Goal: Information Seeking & Learning: Check status

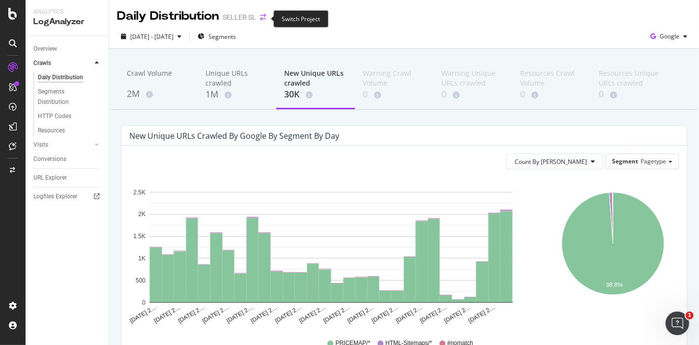
click at [263, 17] on icon "arrow-right-arrow-left" at bounding box center [263, 17] width 6 height 7
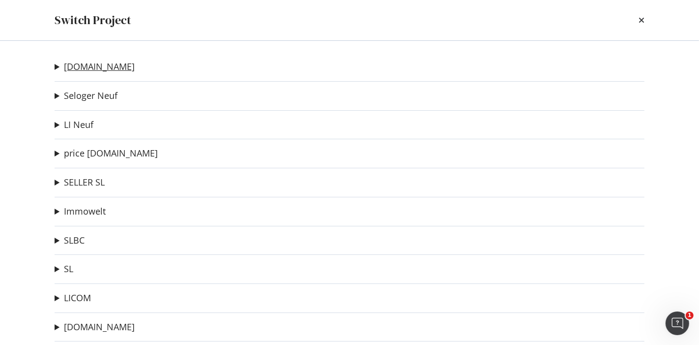
click at [124, 69] on link "[DOMAIN_NAME]" at bounding box center [99, 66] width 71 height 10
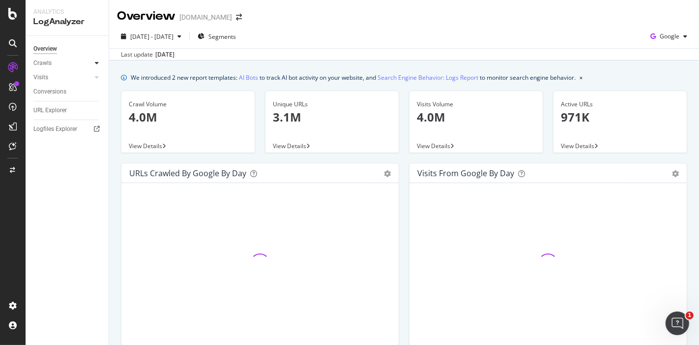
click at [97, 63] on icon at bounding box center [97, 63] width 4 height 6
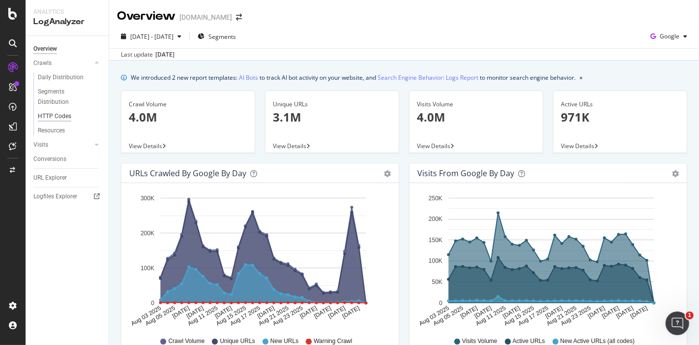
click at [61, 113] on div "HTTP Codes" at bounding box center [54, 116] width 33 height 10
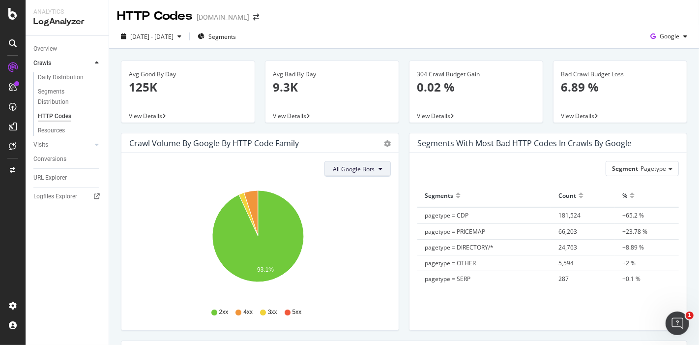
click at [360, 169] on span "All Google Bots" at bounding box center [354, 169] width 42 height 8
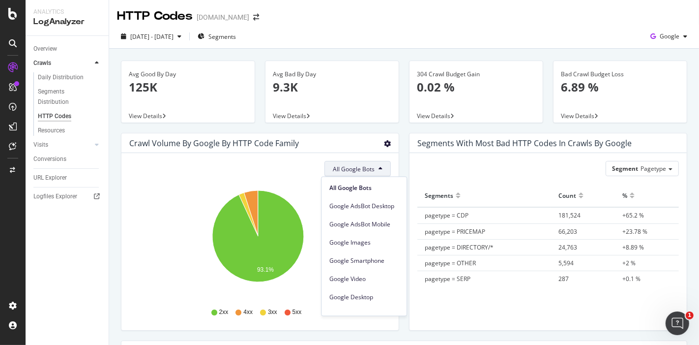
click at [386, 145] on icon "gear" at bounding box center [387, 143] width 7 height 7
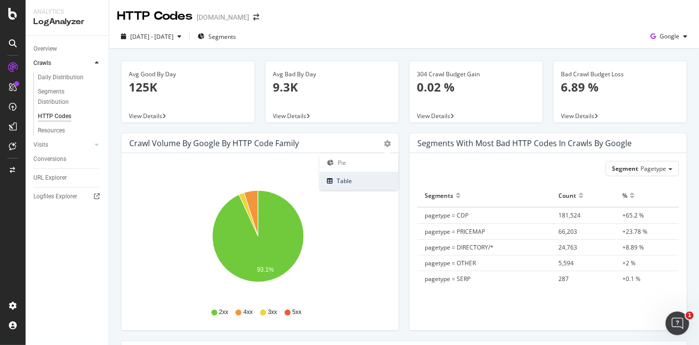
click at [346, 182] on span "Table" at bounding box center [359, 180] width 79 height 13
